Goal: Task Accomplishment & Management: Use online tool/utility

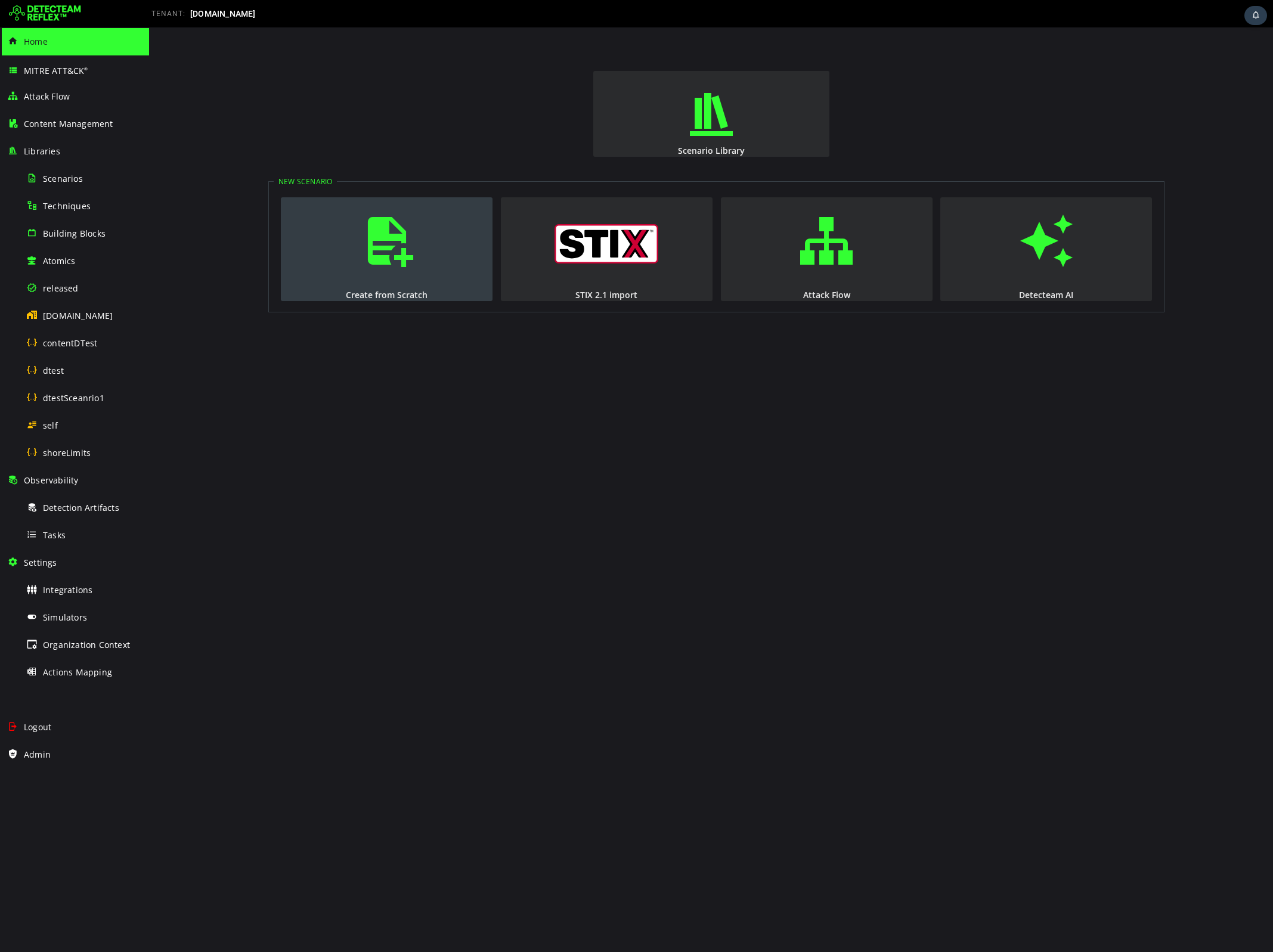
click at [321, 240] on button "Create from Scratch" at bounding box center [386, 249] width 212 height 104
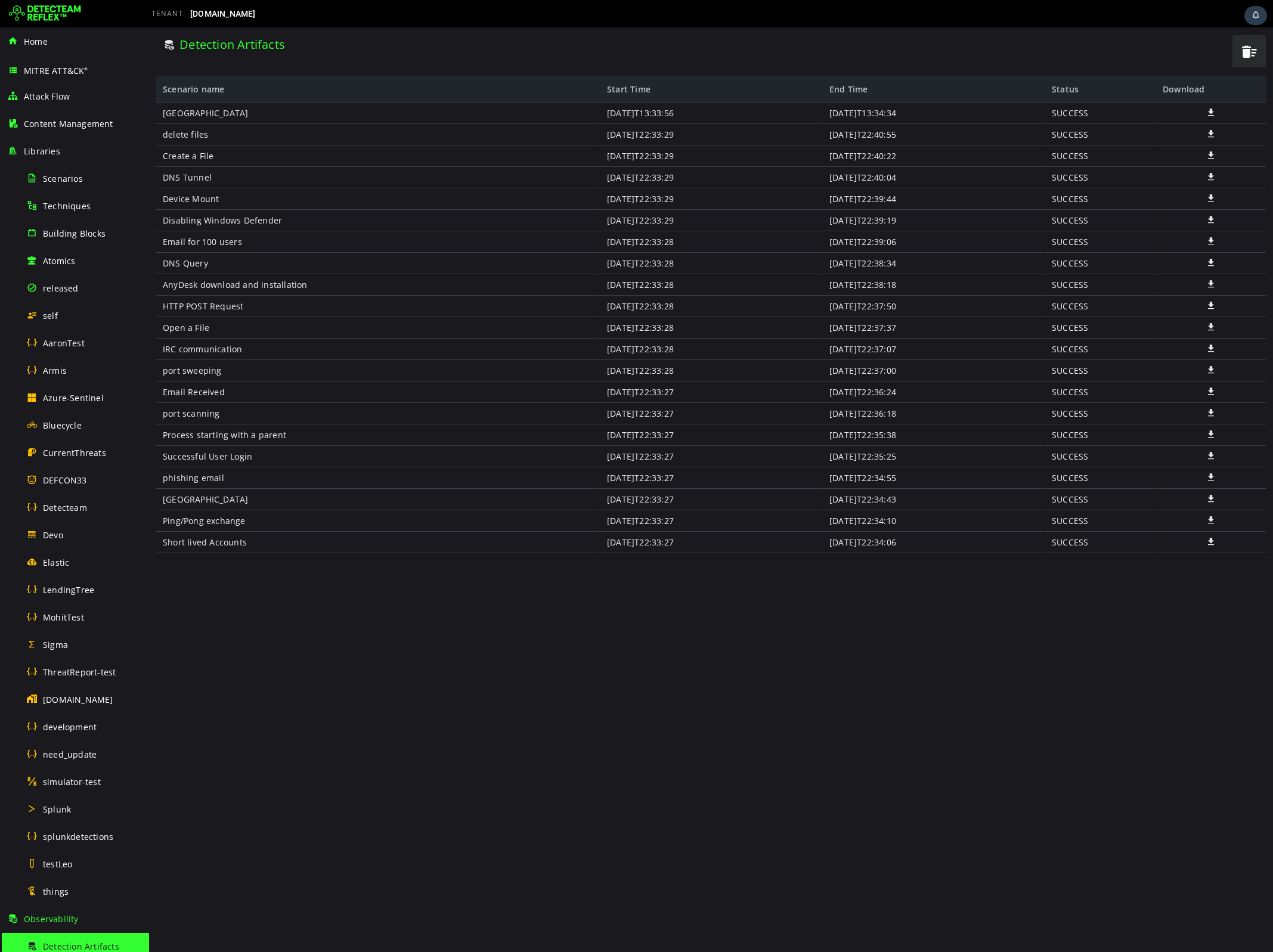
scroll to position [254, 0]
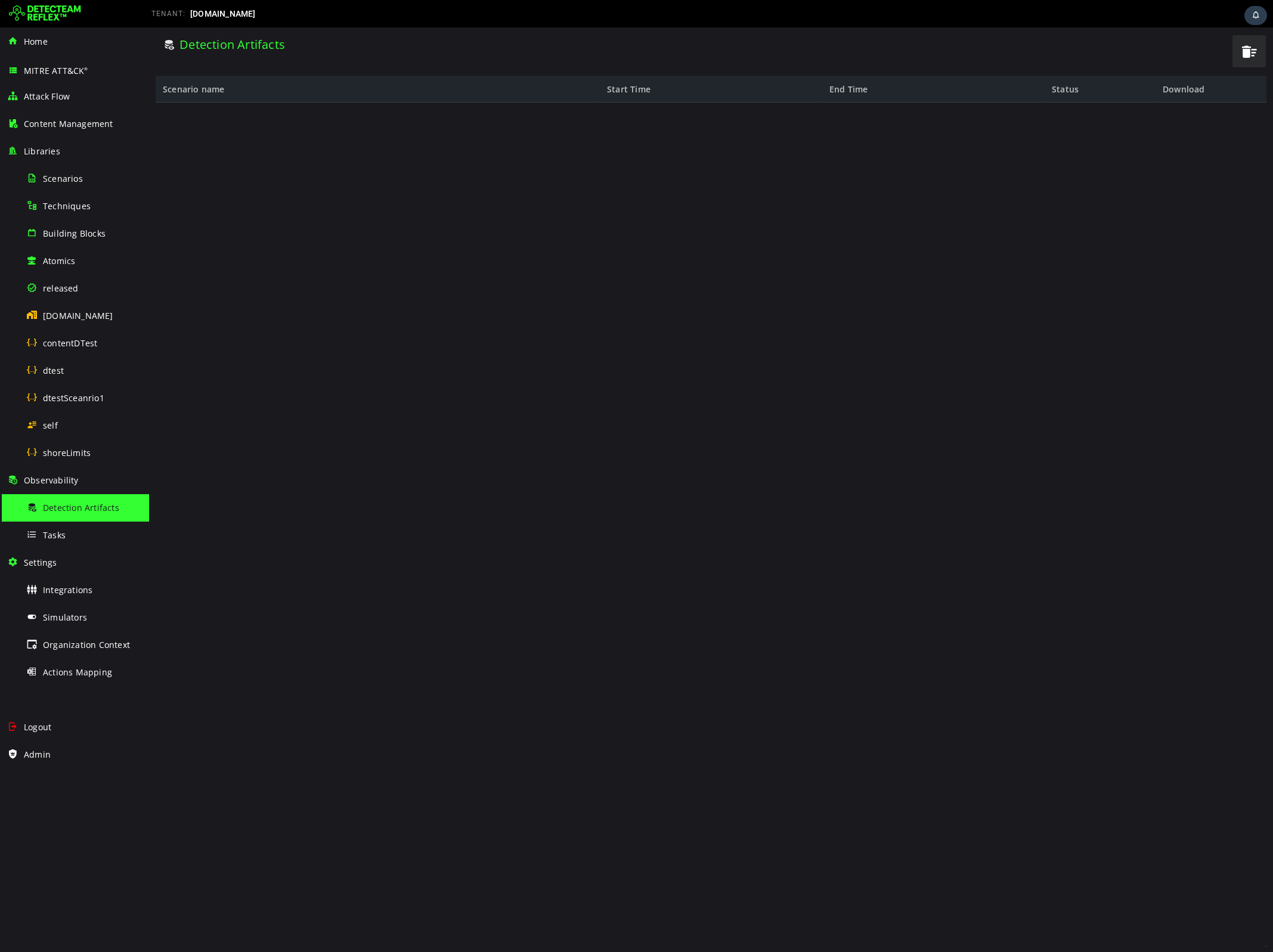
click at [839, 420] on div at bounding box center [711, 524] width 1111 height 844
